Goal: Check status: Check status

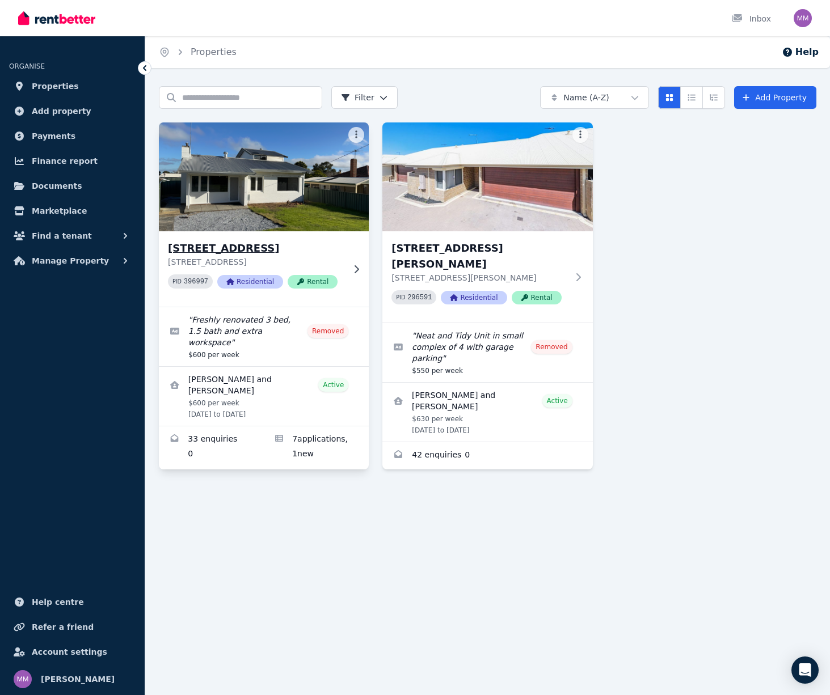
click at [274, 248] on h3 "[STREET_ADDRESS]" at bounding box center [256, 248] width 176 height 16
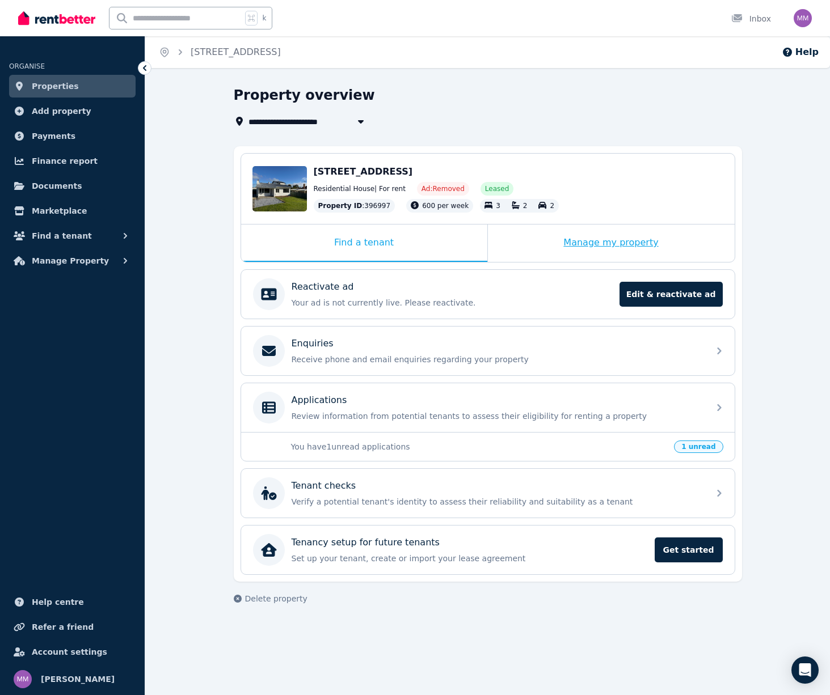
click at [609, 238] on div "Manage my property" at bounding box center [611, 243] width 247 height 37
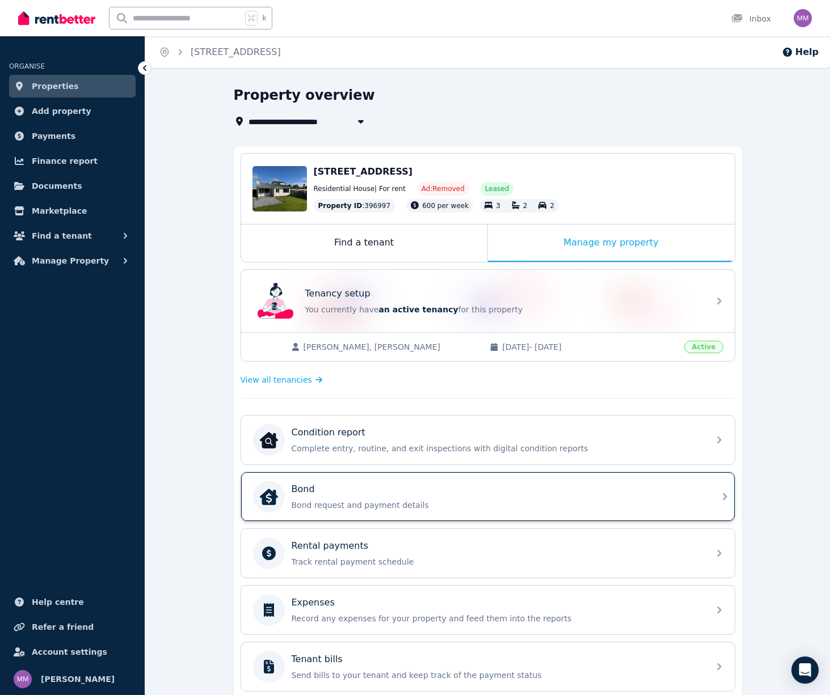
click at [471, 483] on div "Bond" at bounding box center [497, 490] width 411 height 14
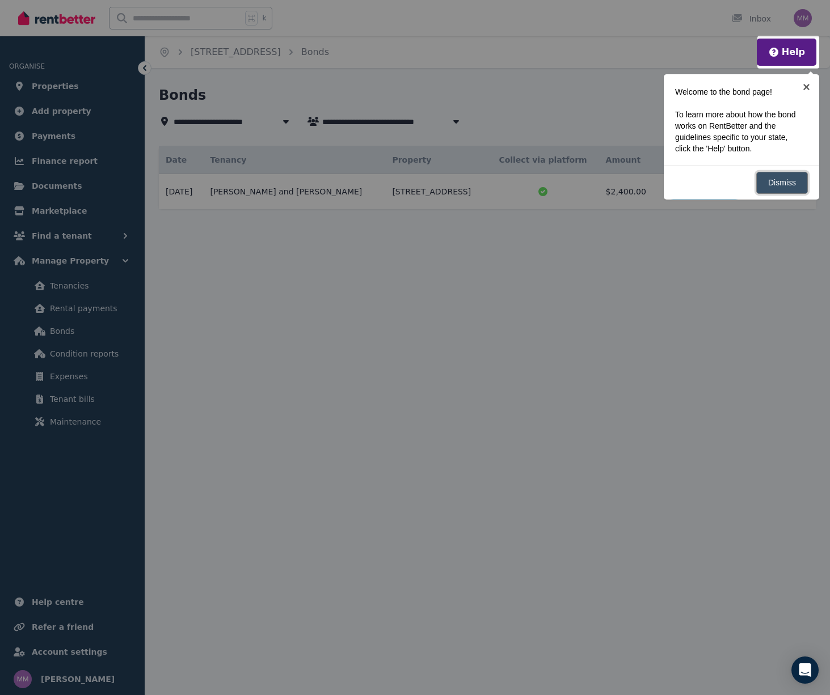
click at [776, 181] on link "Dismiss" at bounding box center [782, 183] width 52 height 22
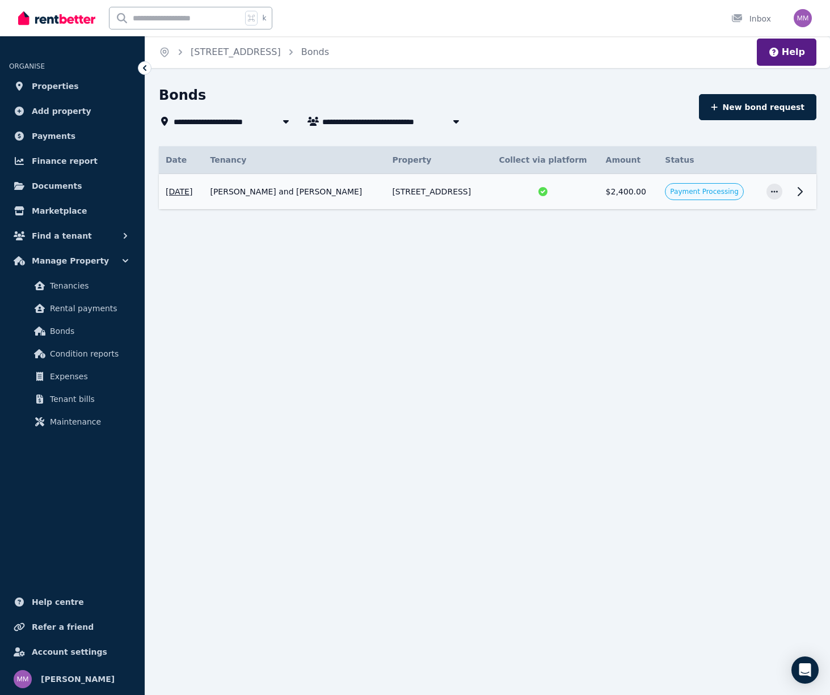
click at [713, 193] on span "Payment Processing" at bounding box center [704, 191] width 68 height 9
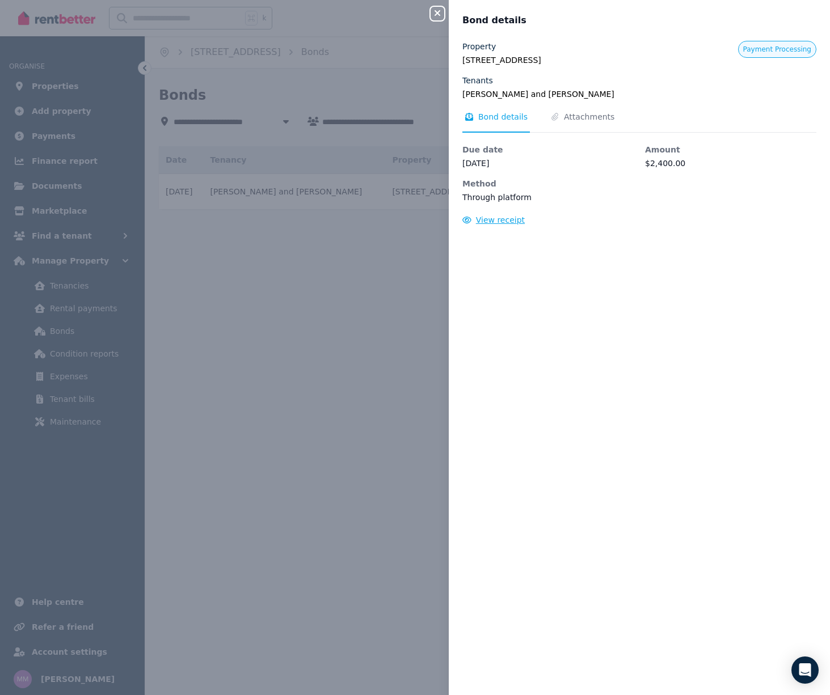
click at [508, 218] on span "View receipt" at bounding box center [500, 220] width 49 height 9
